Goal: Find specific page/section: Find specific page/section

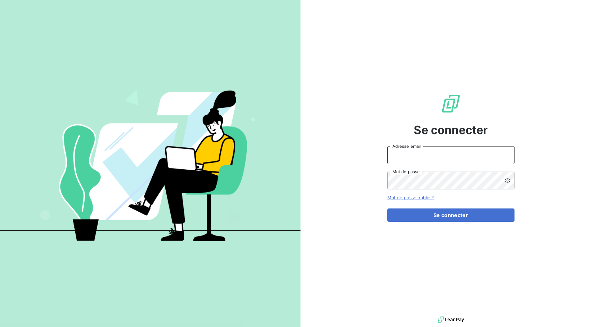
click at [440, 150] on input "Adresse email" at bounding box center [450, 155] width 127 height 18
type input "[EMAIL_ADDRESS][DOMAIN_NAME]"
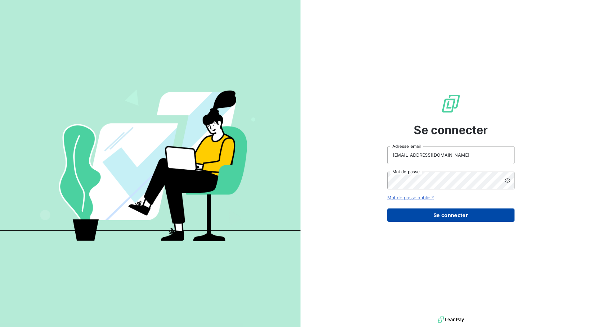
click at [421, 219] on button "Se connecter" at bounding box center [450, 215] width 127 height 13
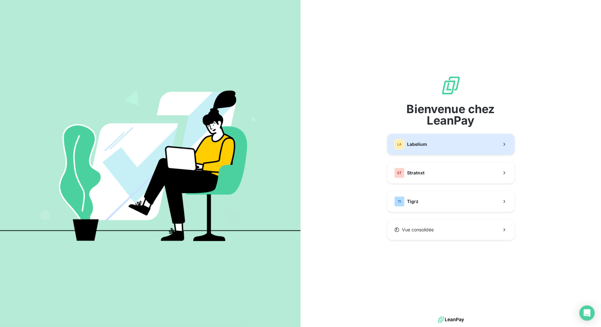
click at [420, 139] on div "LA Labelium" at bounding box center [410, 144] width 33 height 10
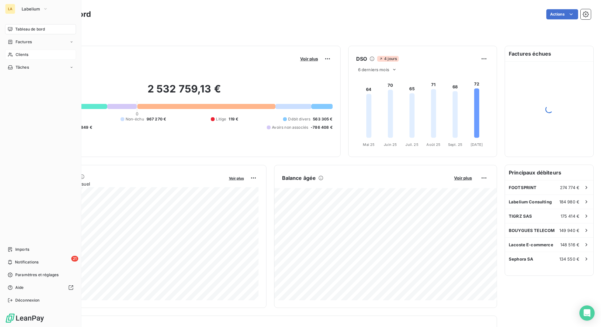
click at [31, 56] on div "Clients" at bounding box center [40, 55] width 71 height 10
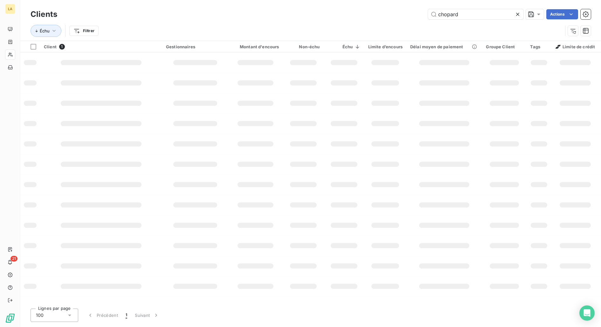
type input "chopard"
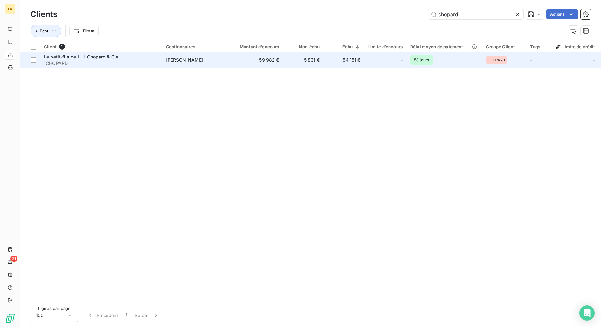
click at [103, 62] on span "1CHOPARD" at bounding box center [101, 63] width 115 height 6
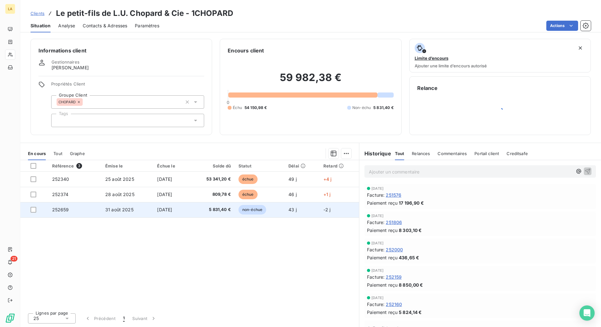
click at [134, 213] on td "31 août 2025" at bounding box center [127, 209] width 52 height 15
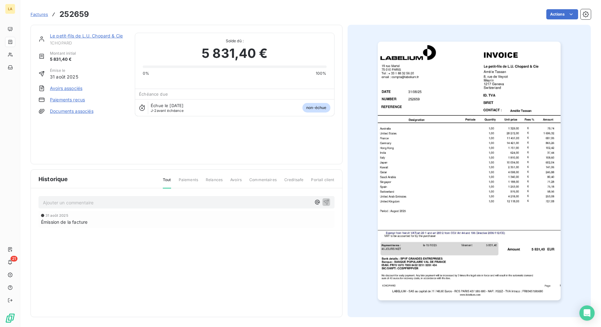
scroll to position [0, 0]
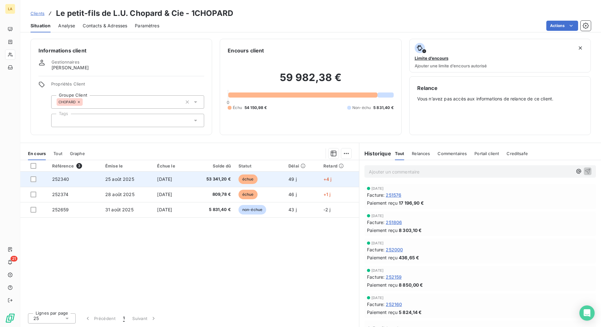
click at [116, 178] on span "25 août 2025" at bounding box center [119, 179] width 29 height 5
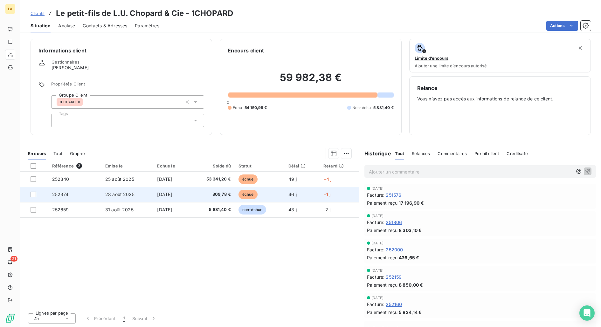
click at [123, 191] on td "28 août 2025" at bounding box center [127, 194] width 52 height 15
